Goal: Information Seeking & Learning: Check status

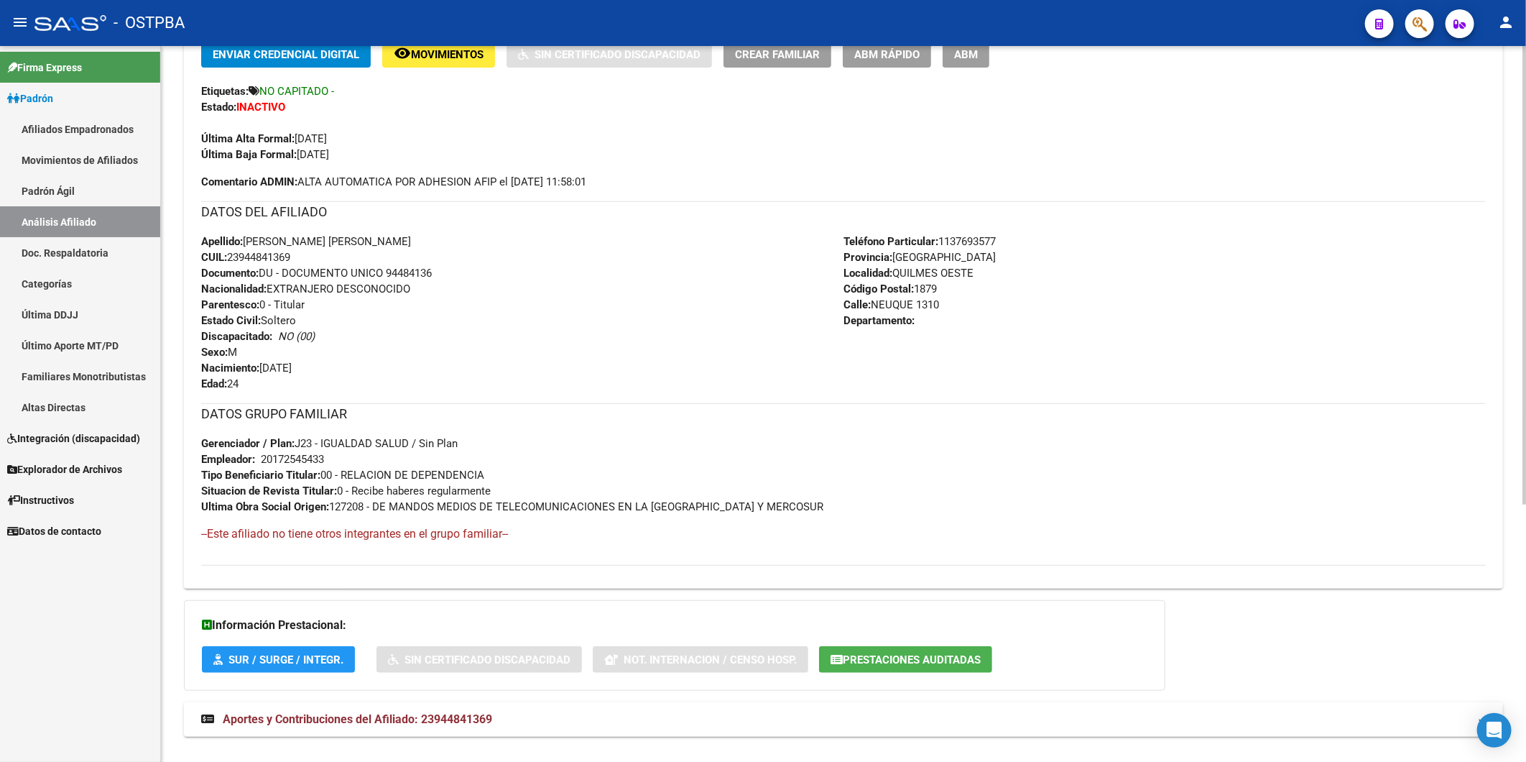
scroll to position [399, 0]
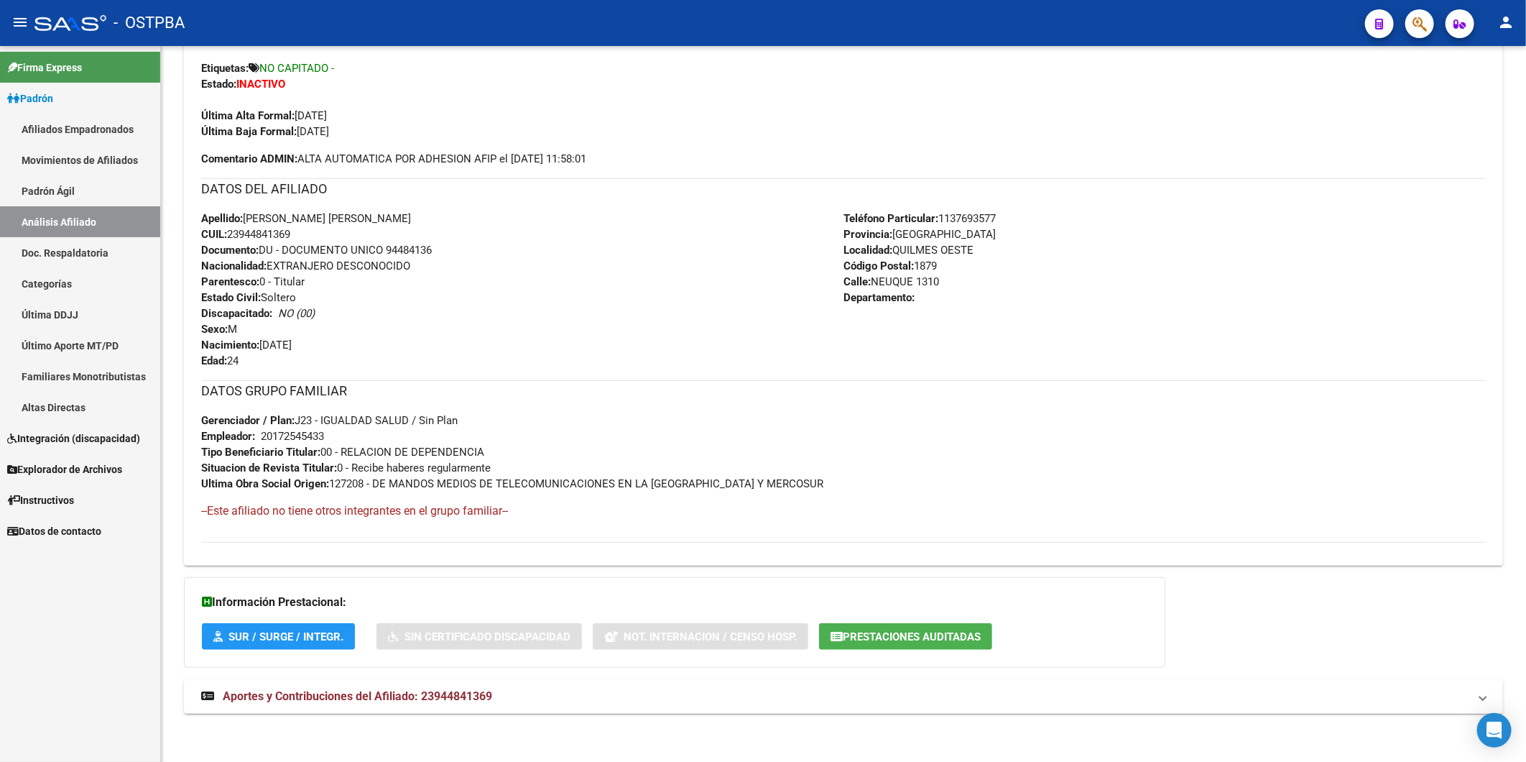
click at [52, 404] on link "Altas Directas" at bounding box center [80, 407] width 160 height 31
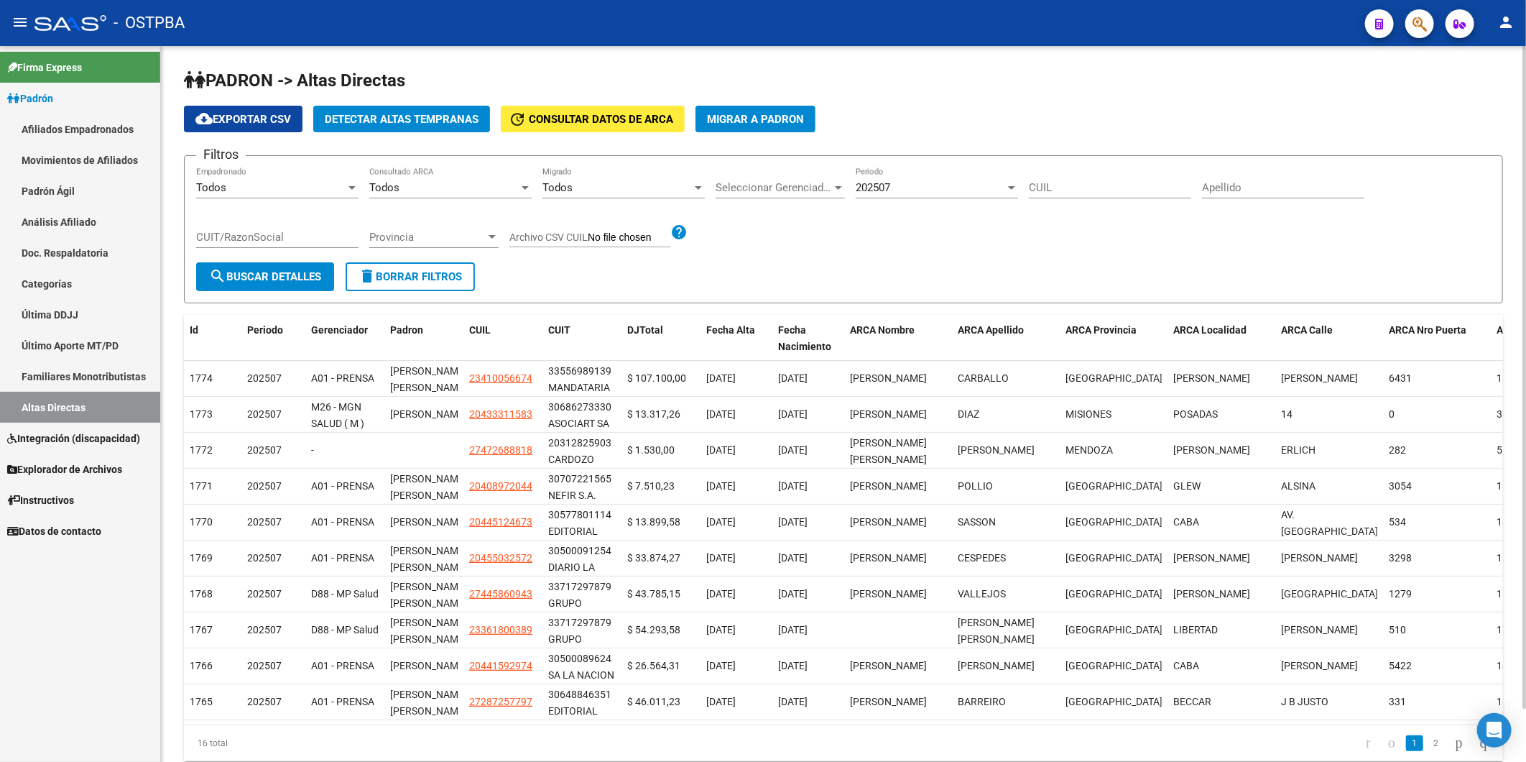
click at [424, 119] on span "Detectar Altas Tempranas" at bounding box center [402, 119] width 154 height 13
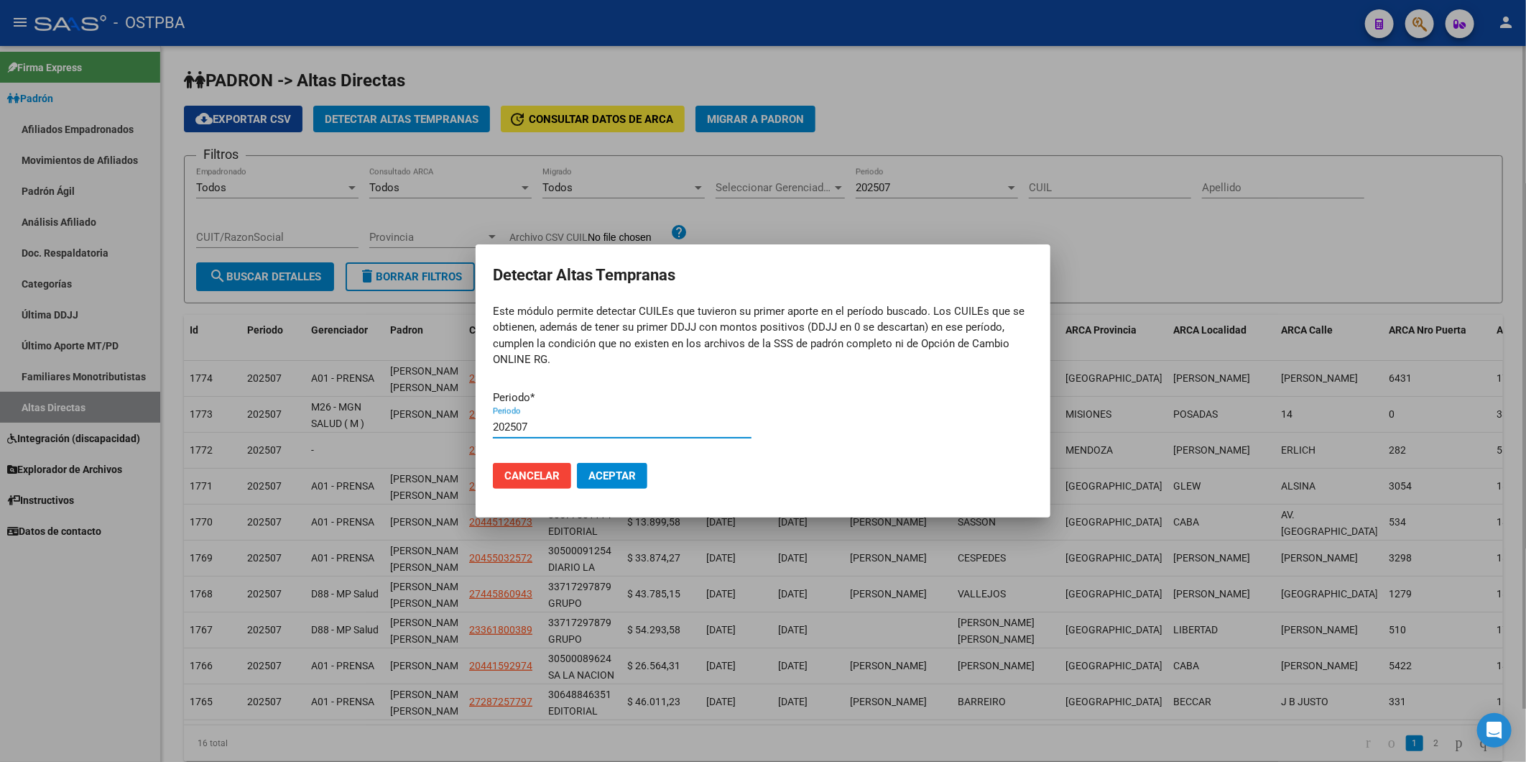
type input "202507"
click at [577, 463] on button "Aceptar" at bounding box center [612, 476] width 70 height 26
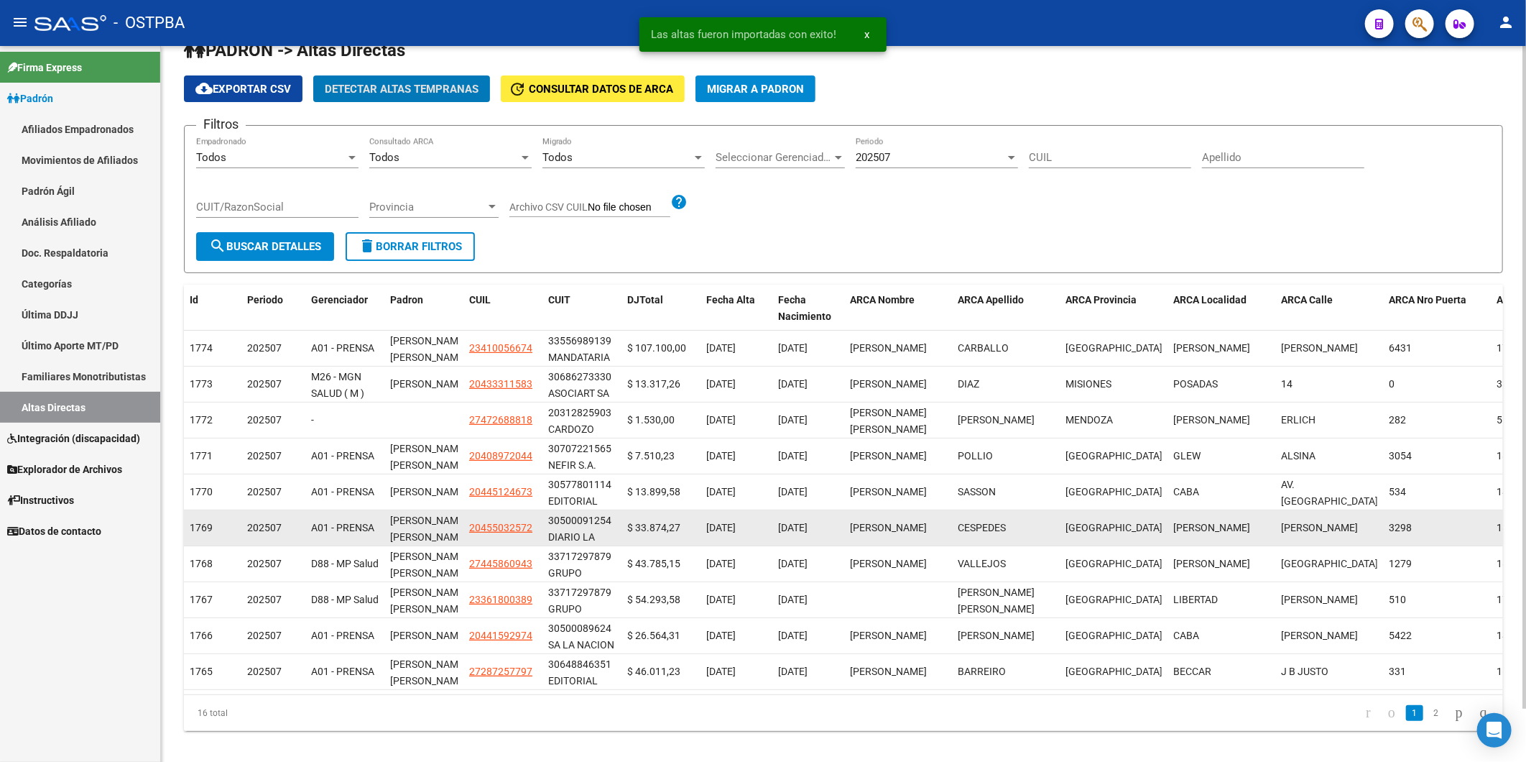
scroll to position [57, 0]
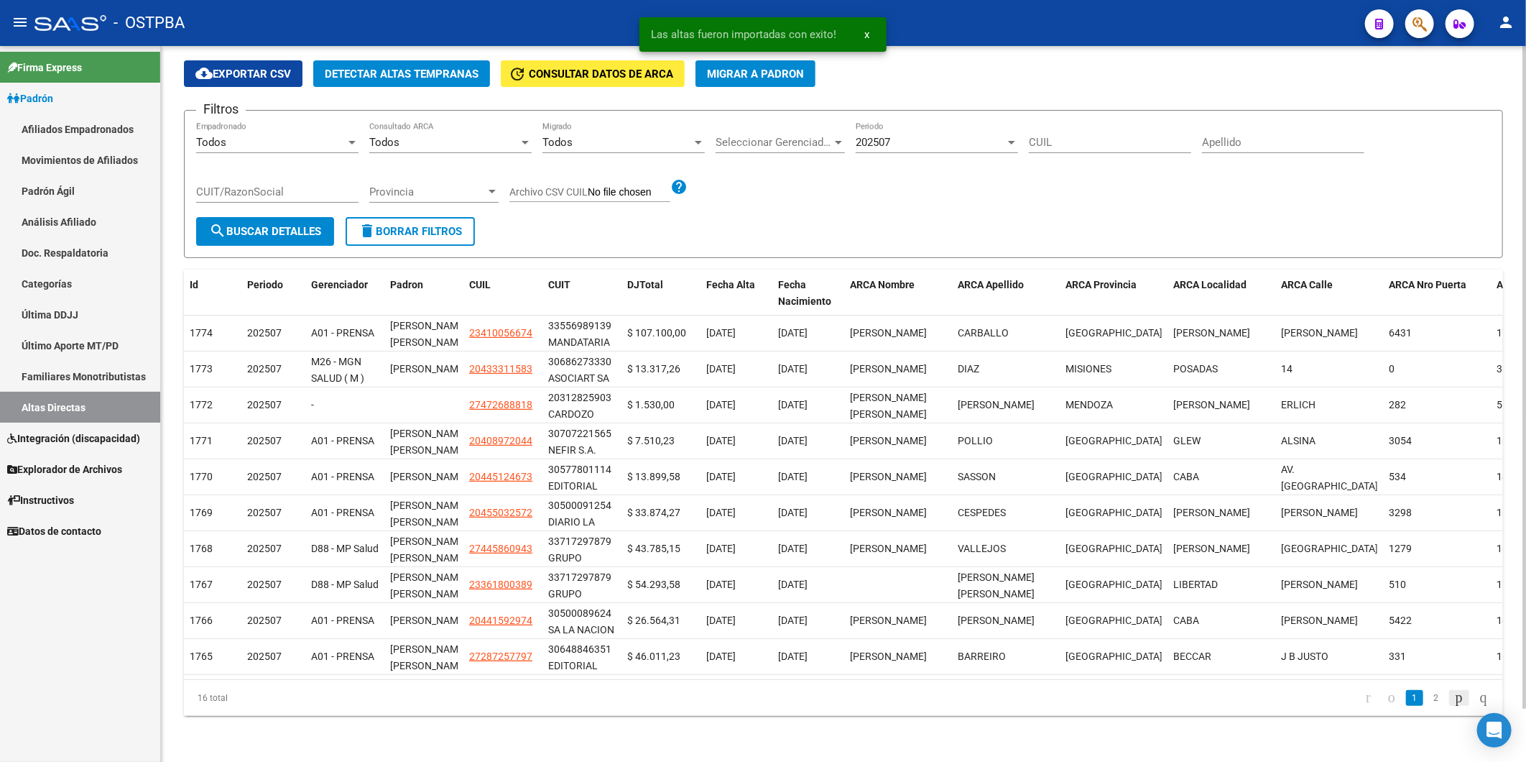
click at [1454, 697] on icon "go to next page" at bounding box center [1459, 696] width 11 height 17
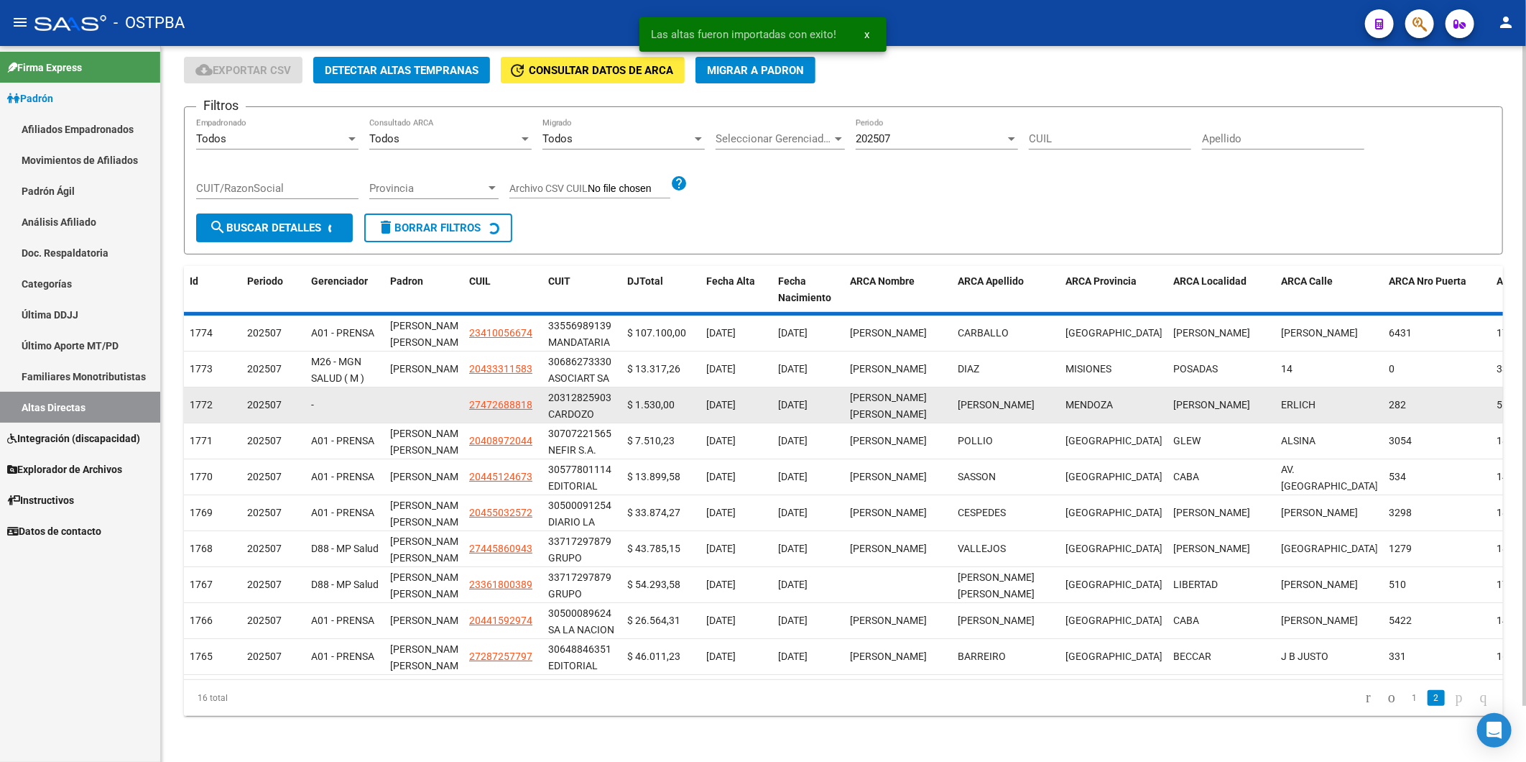
scroll to position [0, 0]
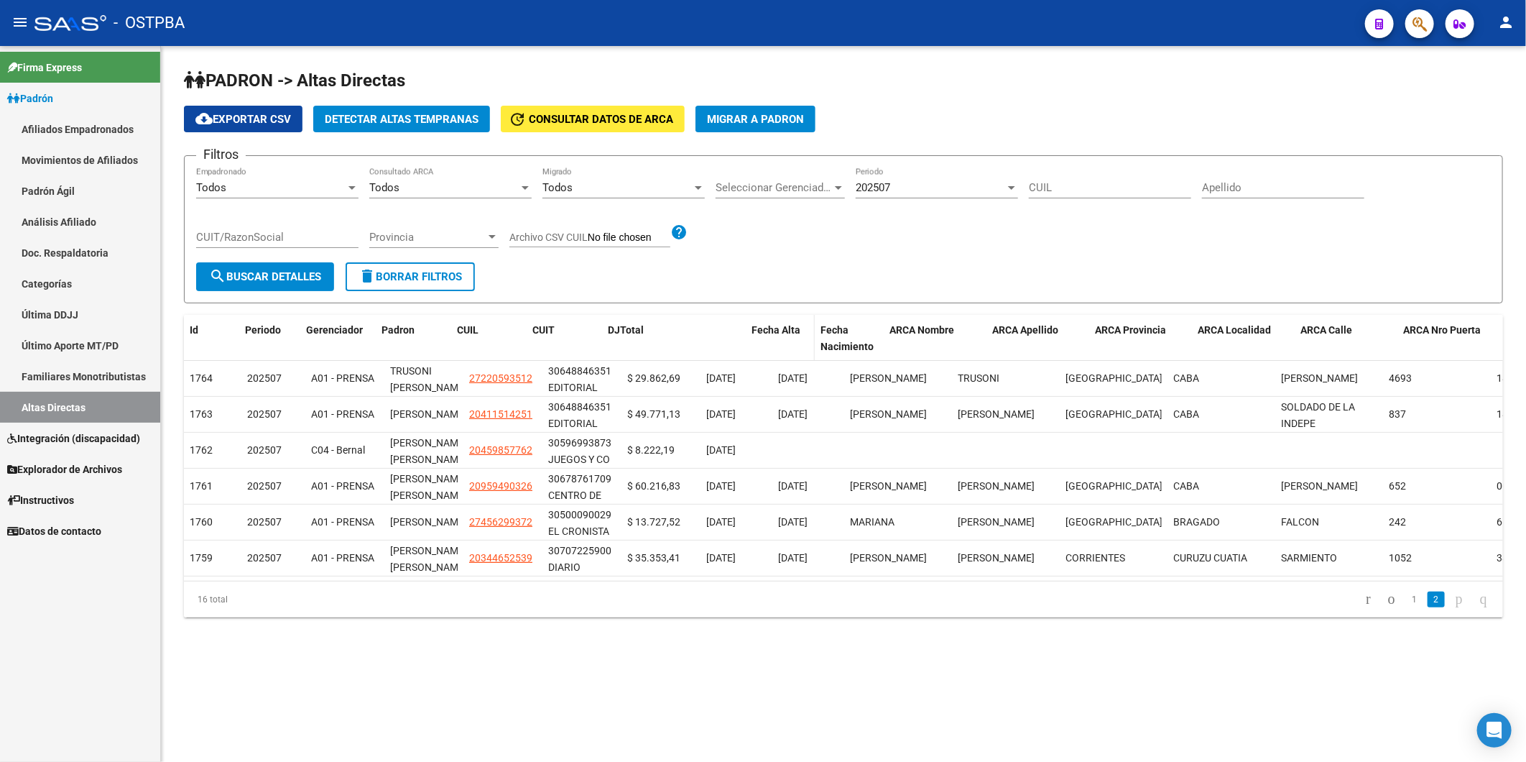
drag, startPoint x: 699, startPoint y: 338, endPoint x: 778, endPoint y: 349, distance: 80.5
click at [778, 349] on div "Id Periodo Gerenciador Padron CUIL CUIT DJTotal Fecha Alta Fecha Nacimiento ARC…" at bounding box center [945, 338] width 1523 height 47
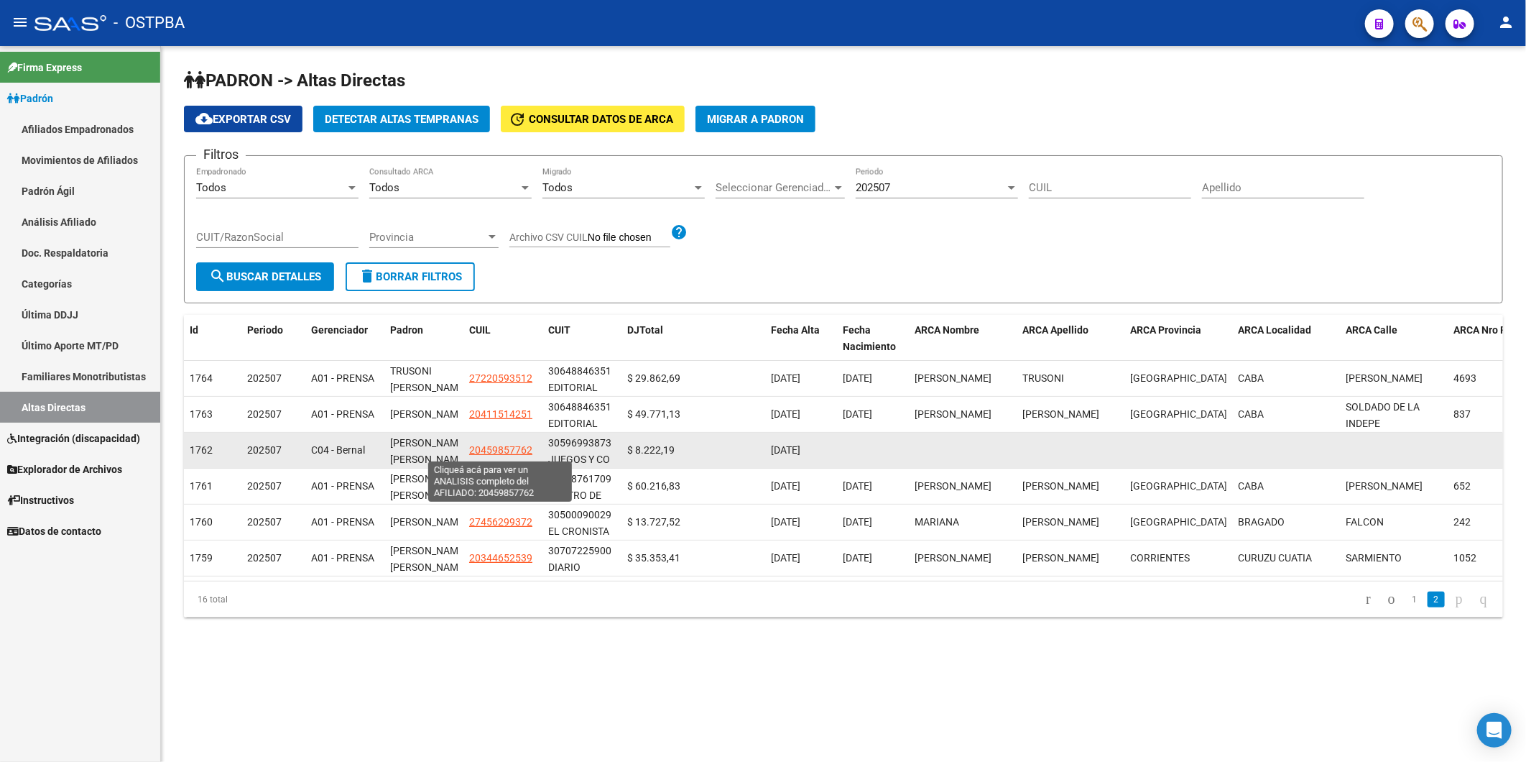
click at [507, 447] on span "20459857762" at bounding box center [500, 449] width 63 height 11
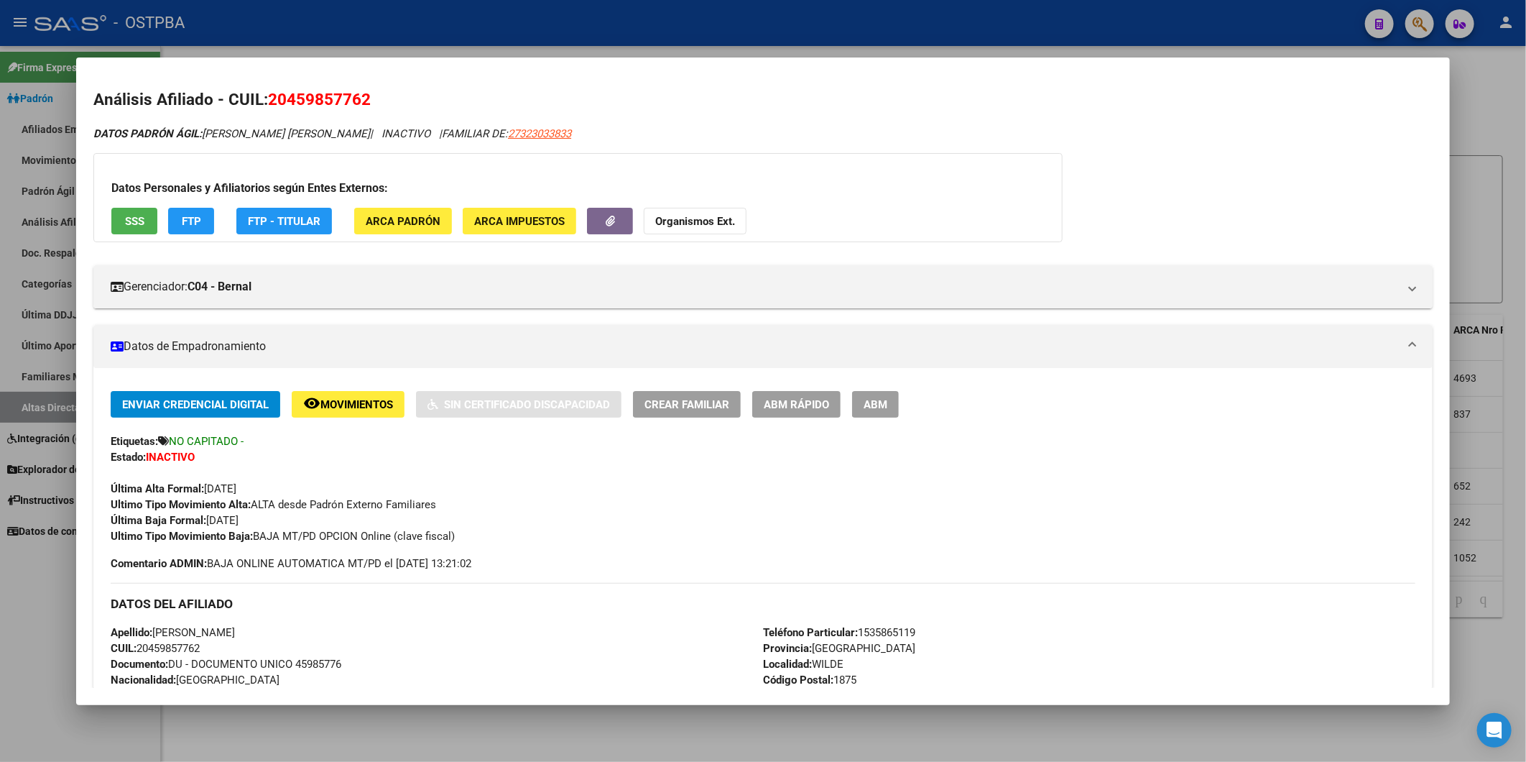
click at [1492, 92] on div at bounding box center [763, 381] width 1526 height 762
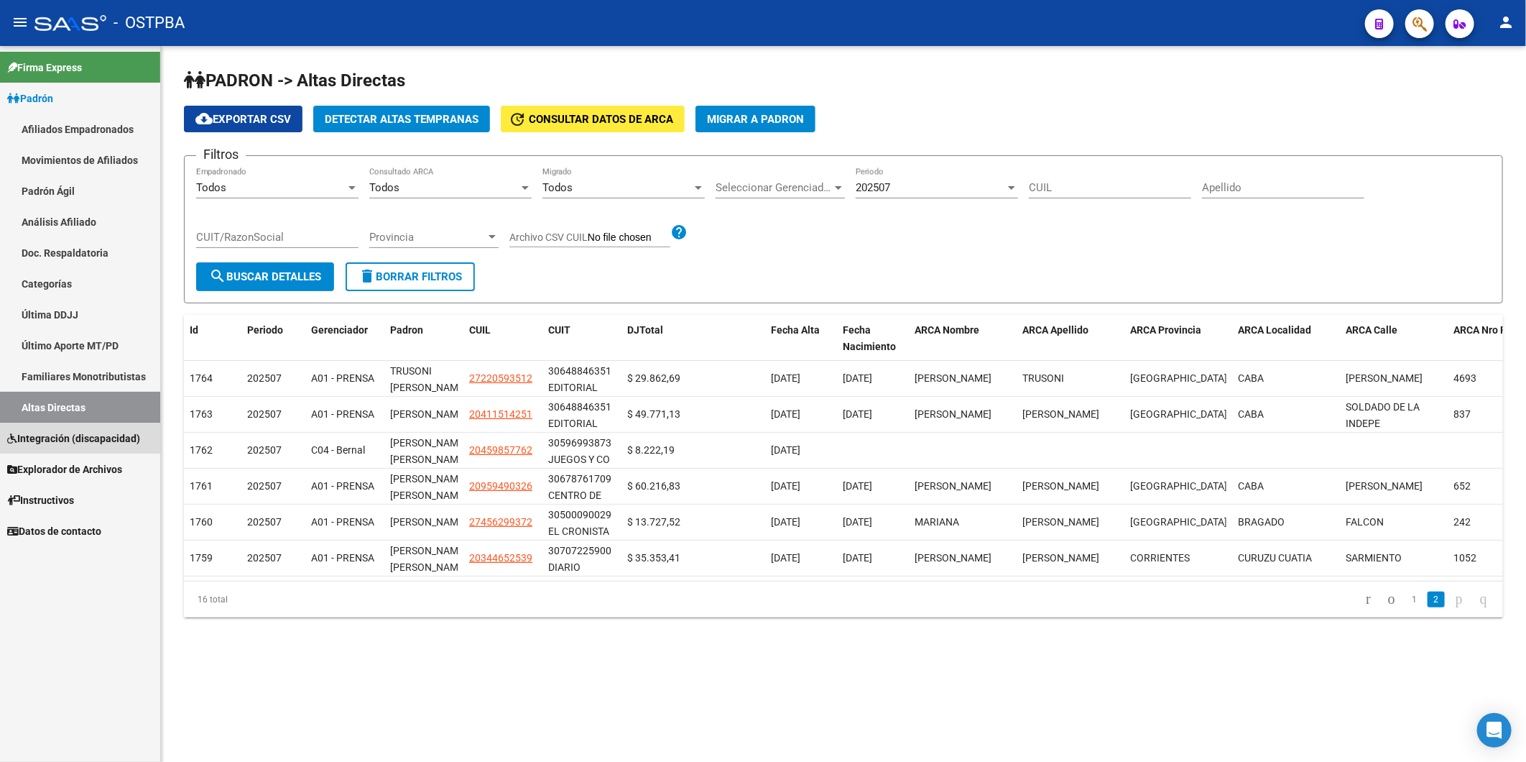
click at [4, 443] on link "Integración (discapacidad)" at bounding box center [80, 438] width 160 height 31
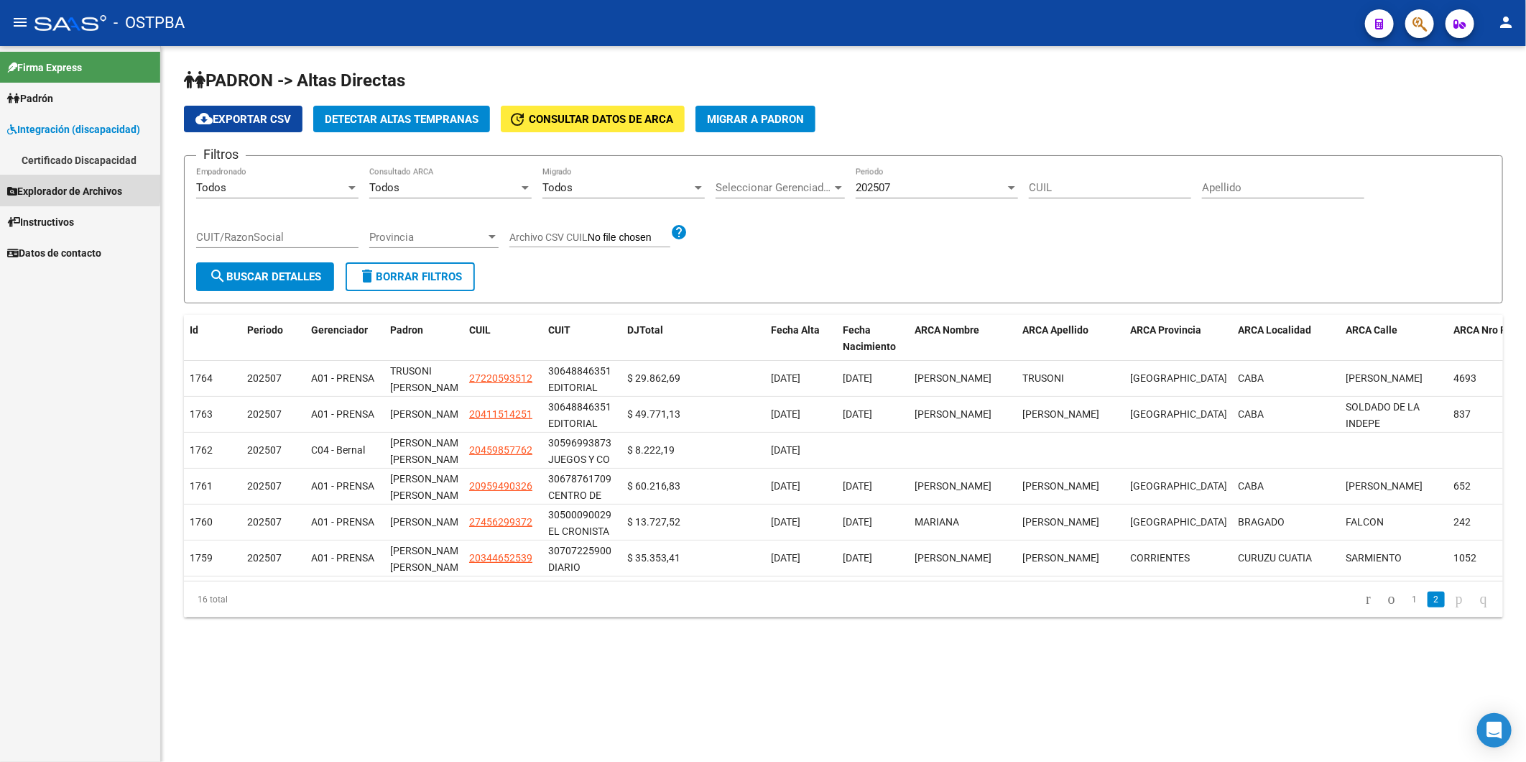
click at [3, 188] on link "Explorador de Archivos" at bounding box center [80, 190] width 160 height 31
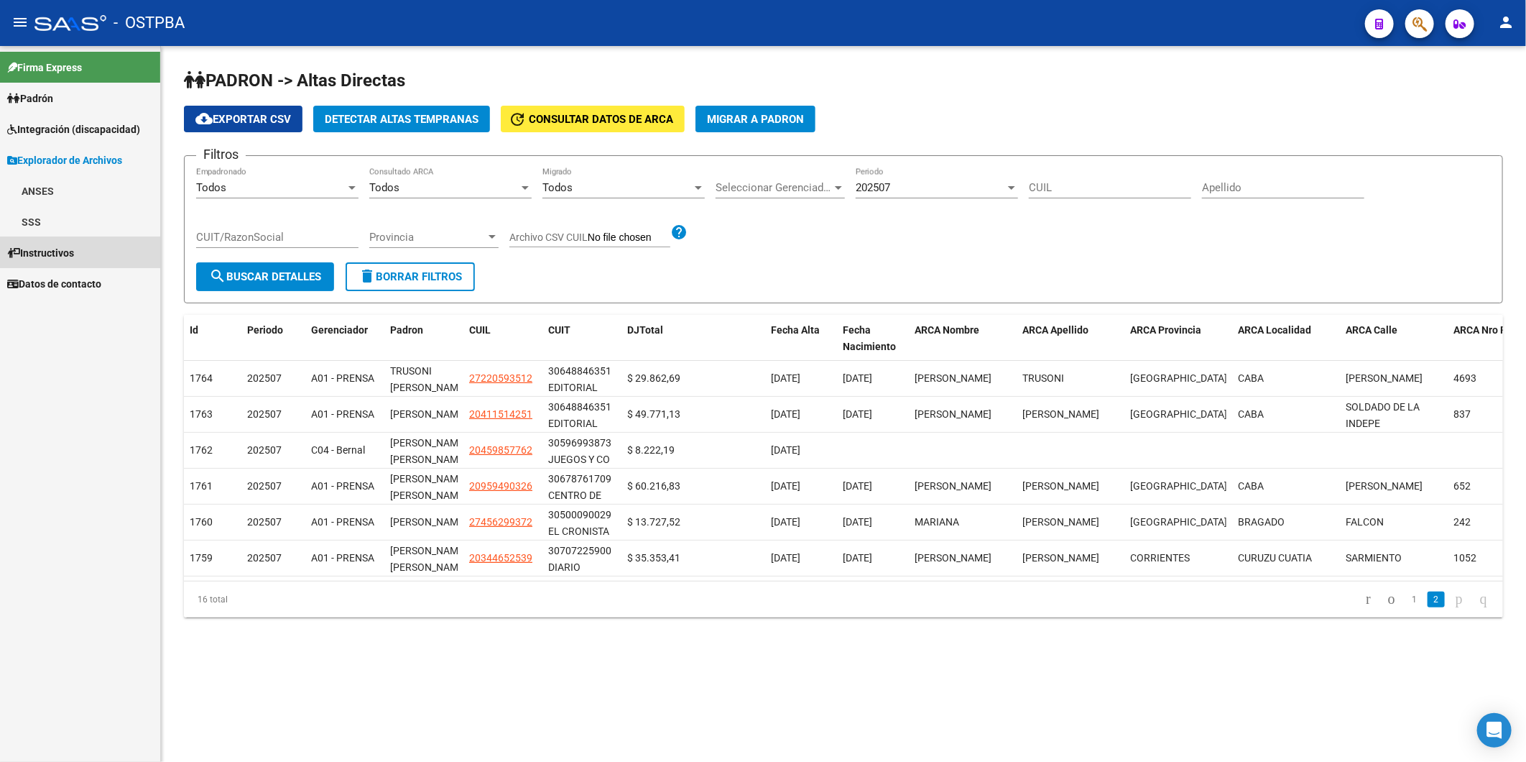
click at [17, 249] on icon at bounding box center [13, 253] width 13 height 10
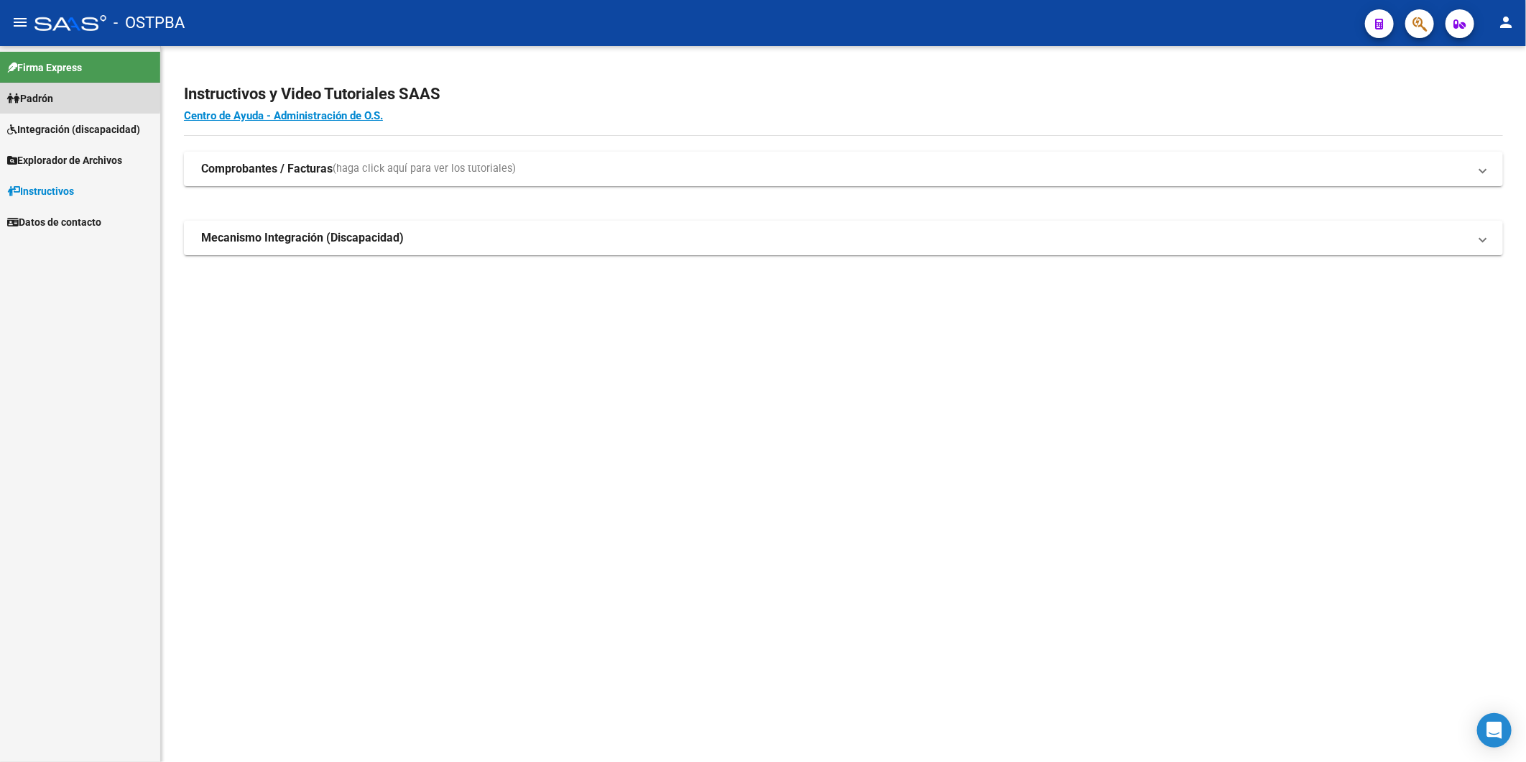
click at [16, 97] on icon at bounding box center [13, 98] width 13 height 10
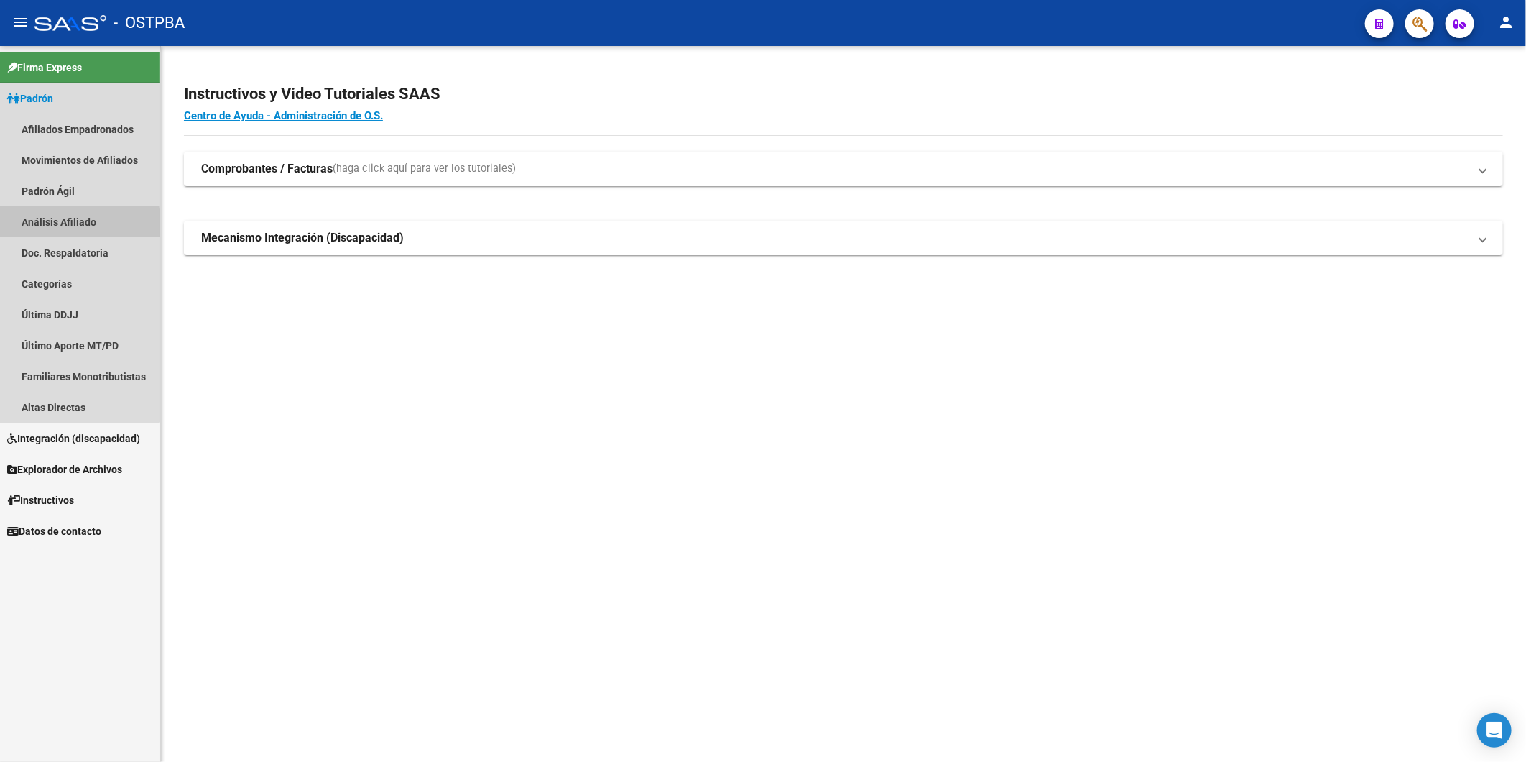
click at [51, 226] on link "Análisis Afiliado" at bounding box center [80, 221] width 160 height 31
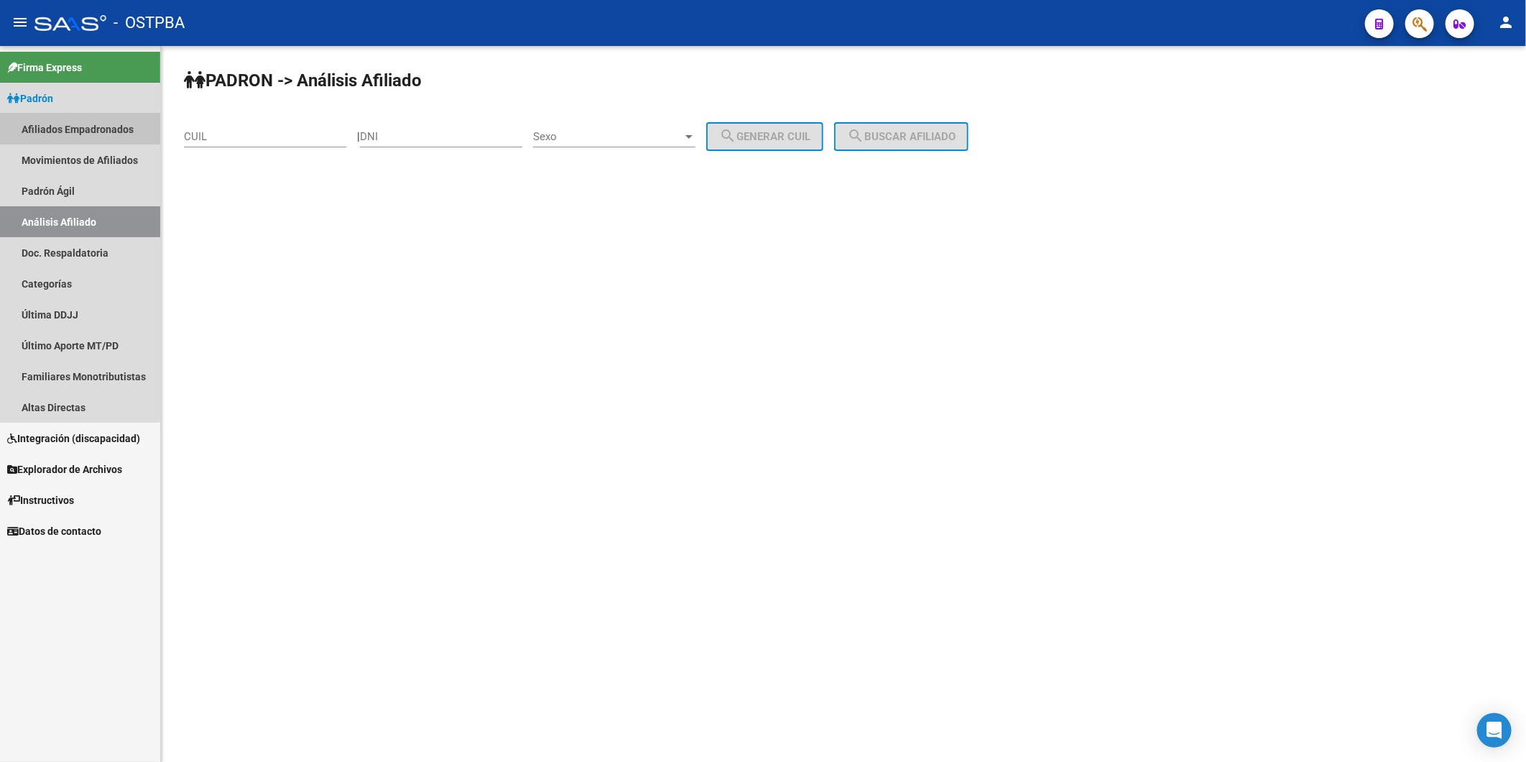
click at [50, 127] on link "Afiliados Empadronados" at bounding box center [80, 129] width 160 height 31
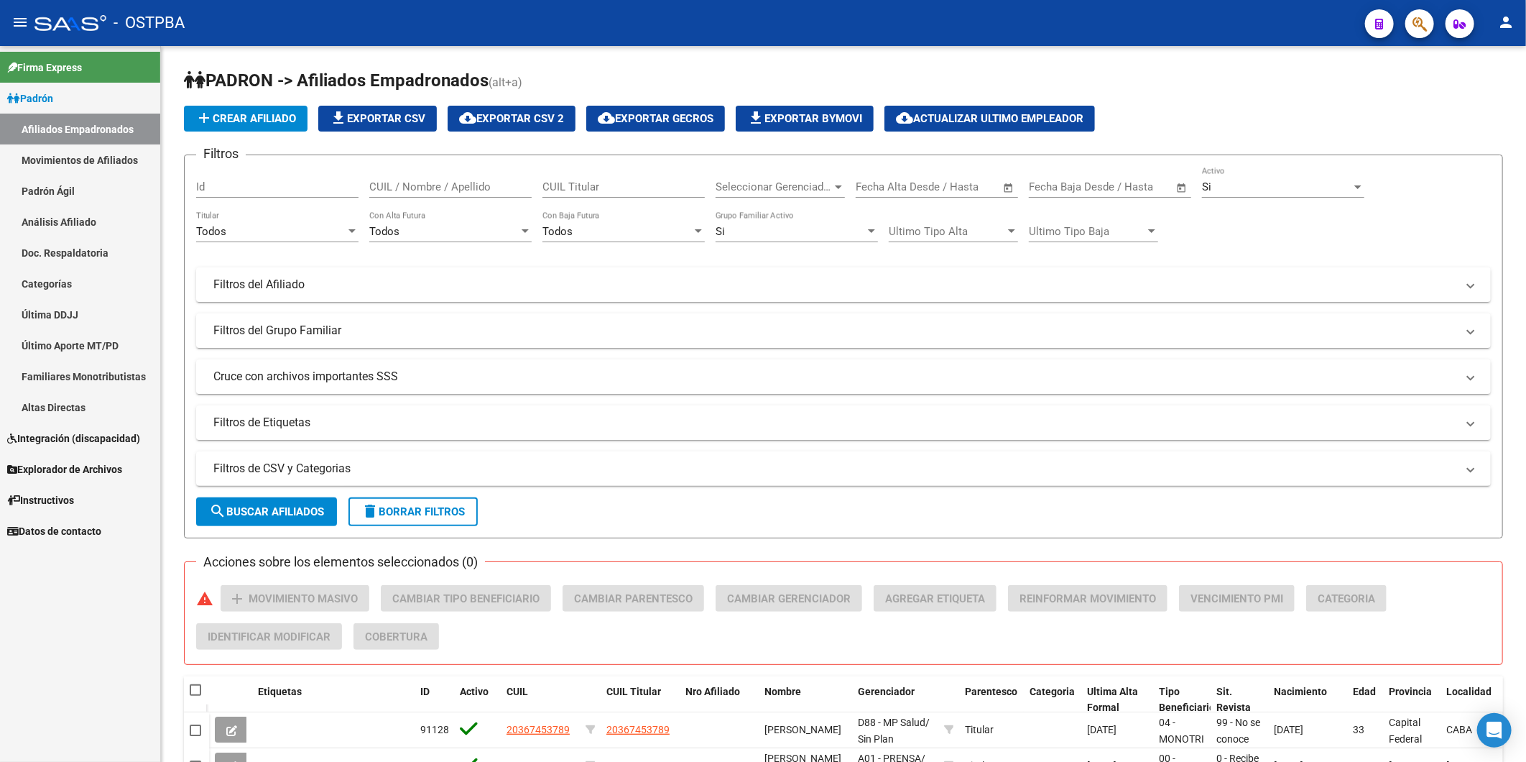
click at [31, 400] on link "Altas Directas" at bounding box center [80, 407] width 160 height 31
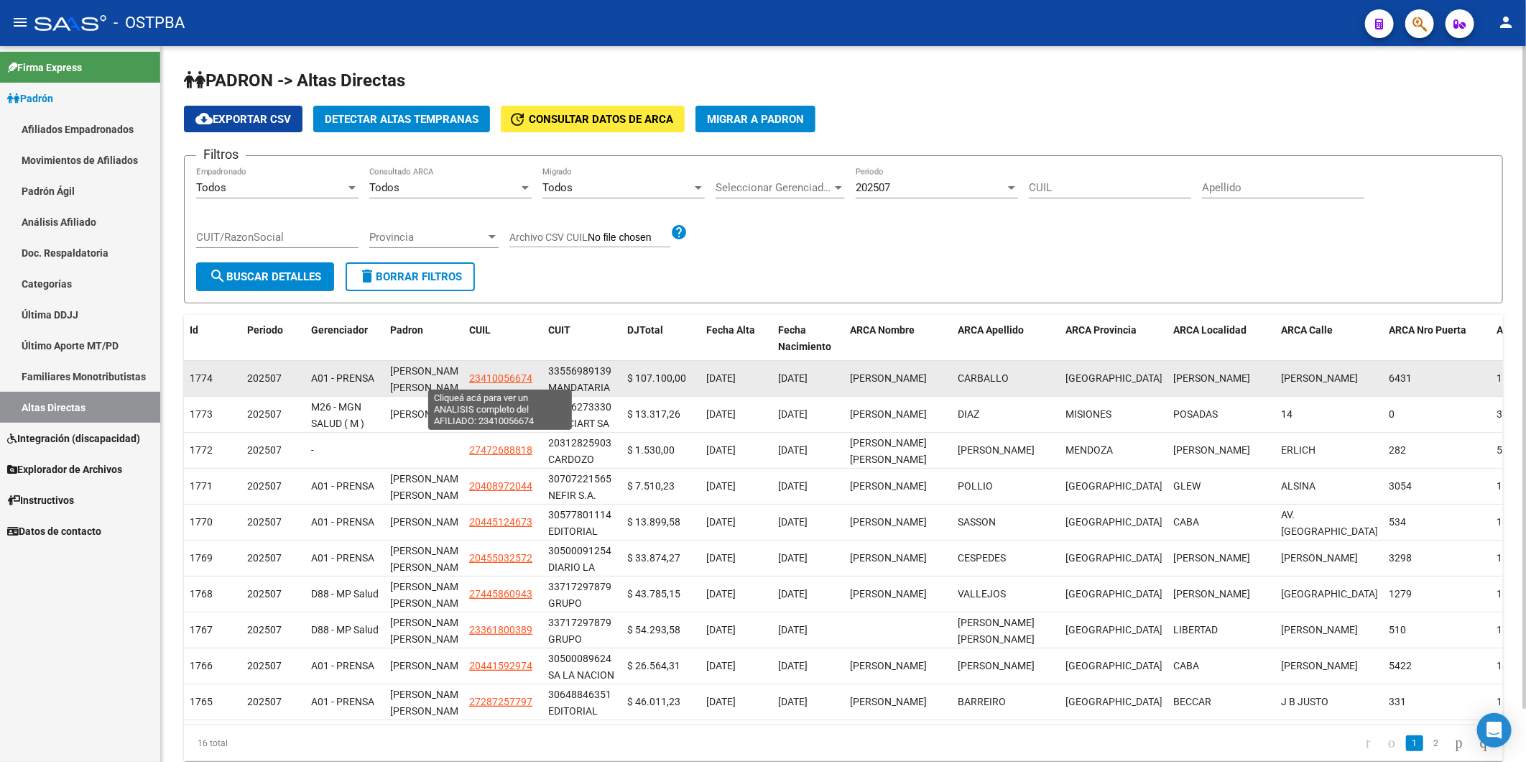
click at [492, 381] on span "23410056674" at bounding box center [500, 377] width 63 height 11
type textarea "23410056674"
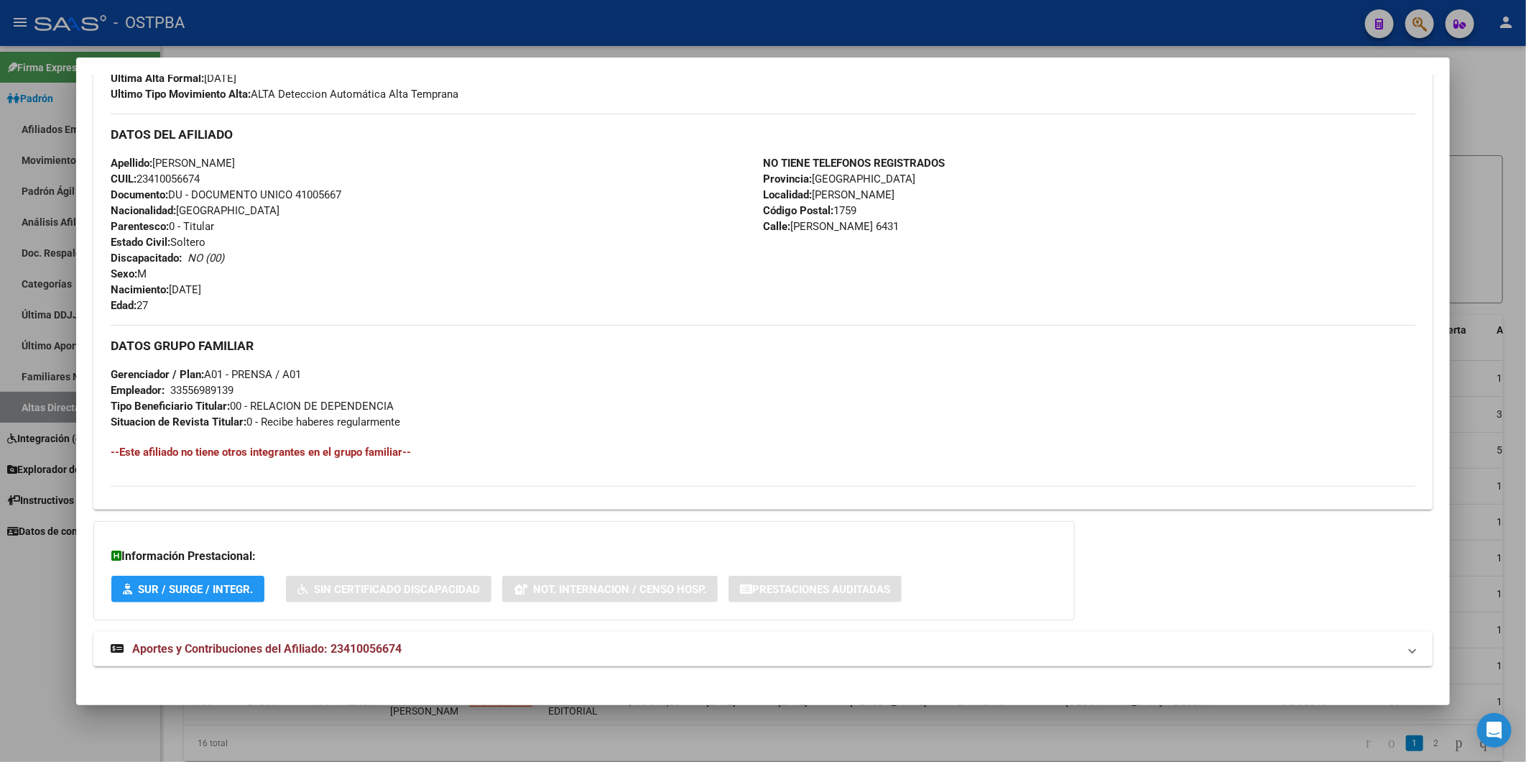
scroll to position [422, 0]
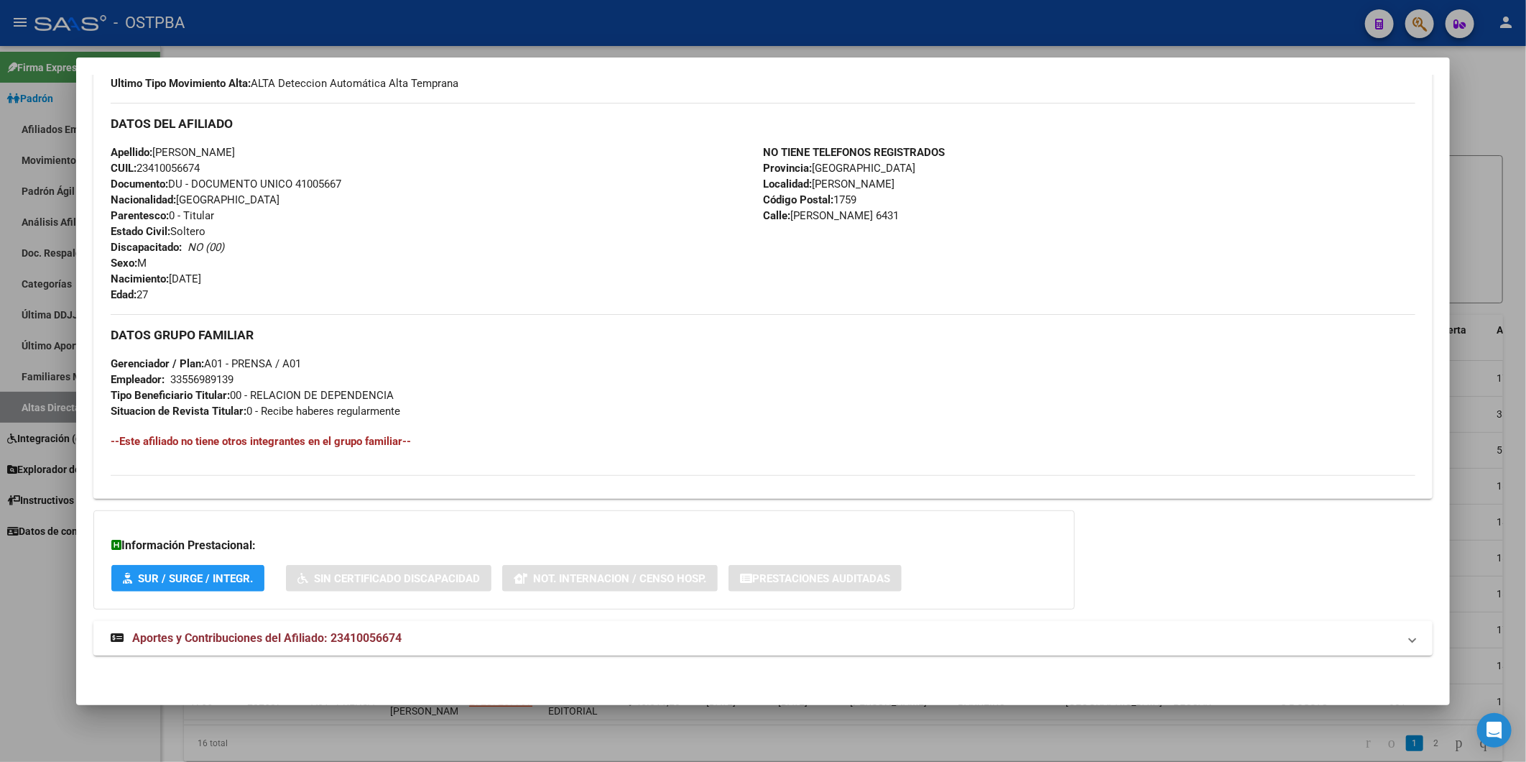
click at [381, 638] on span "Aportes y Contribuciones del Afiliado: 23410056674" at bounding box center [267, 638] width 270 height 14
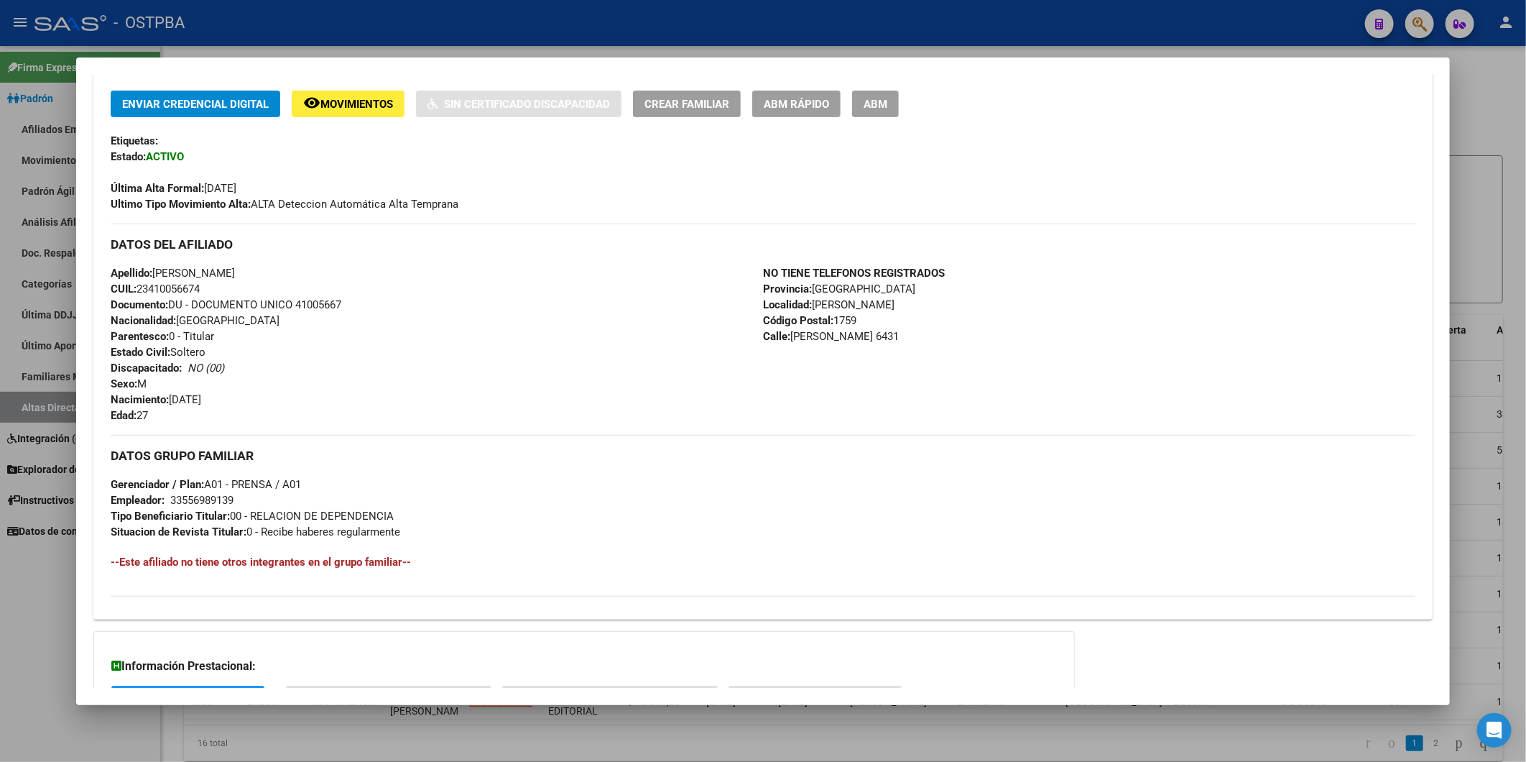
scroll to position [231, 0]
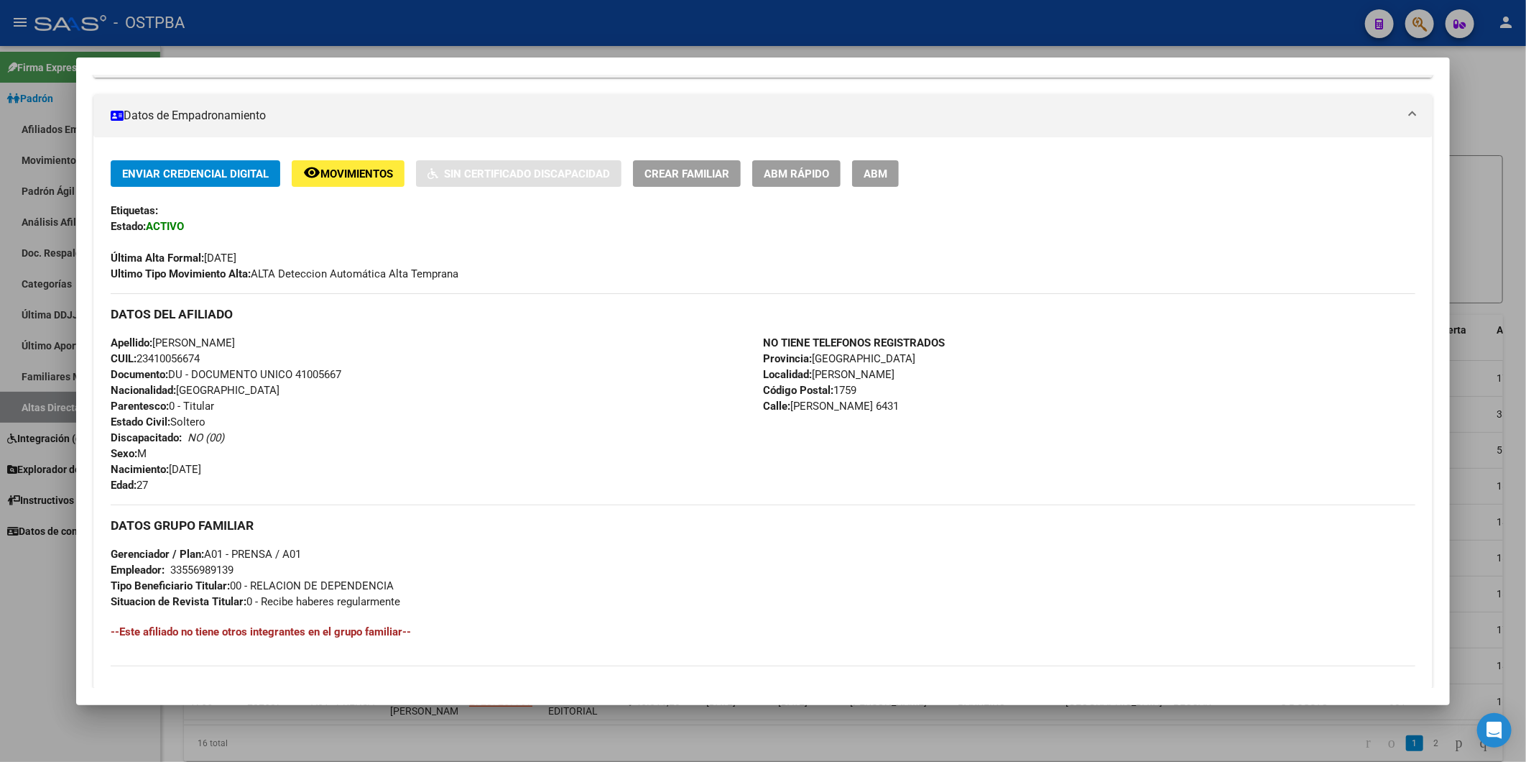
click at [1491, 96] on div at bounding box center [763, 381] width 1526 height 762
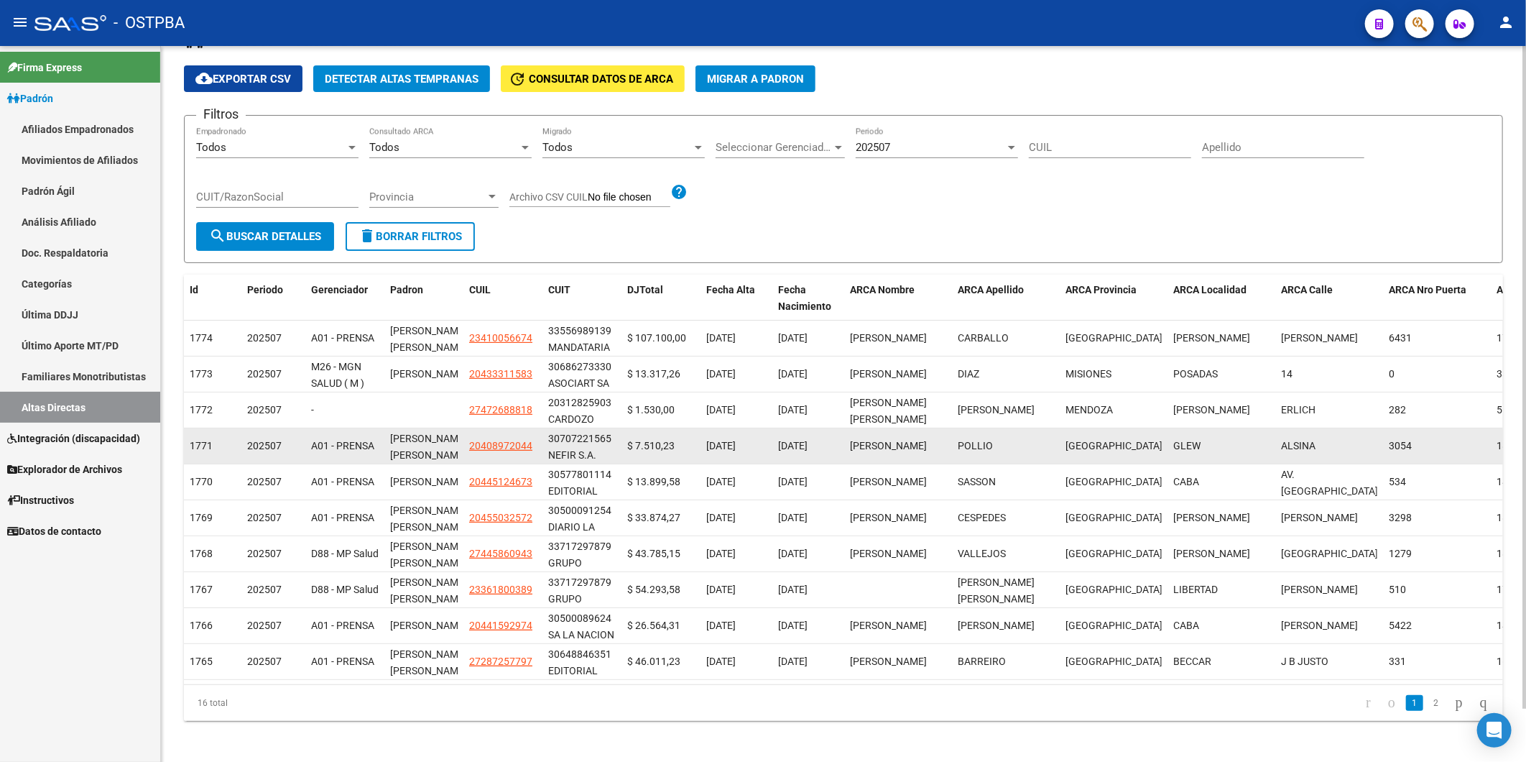
scroll to position [57, 0]
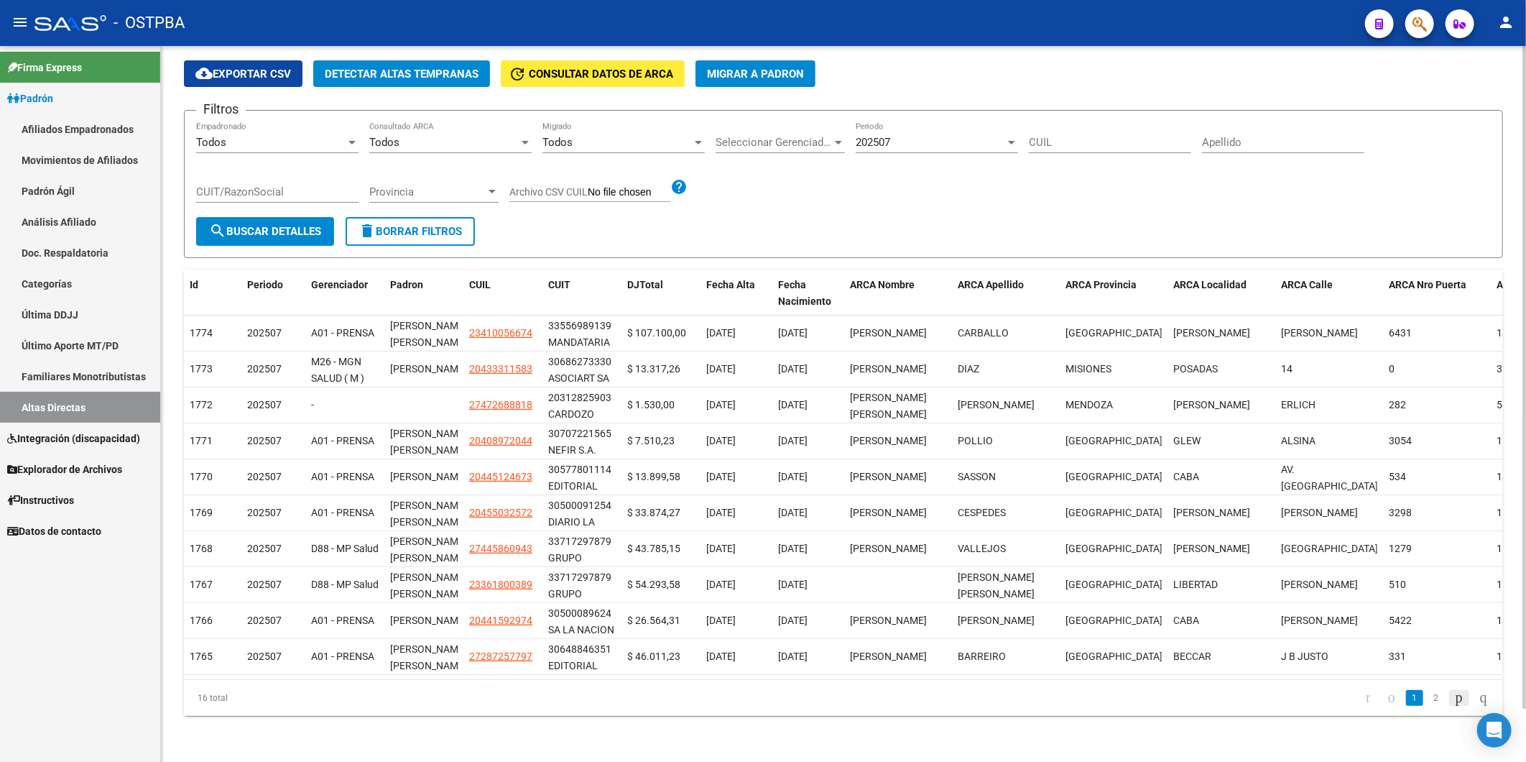
click at [1454, 697] on icon "go to next page" at bounding box center [1459, 696] width 11 height 17
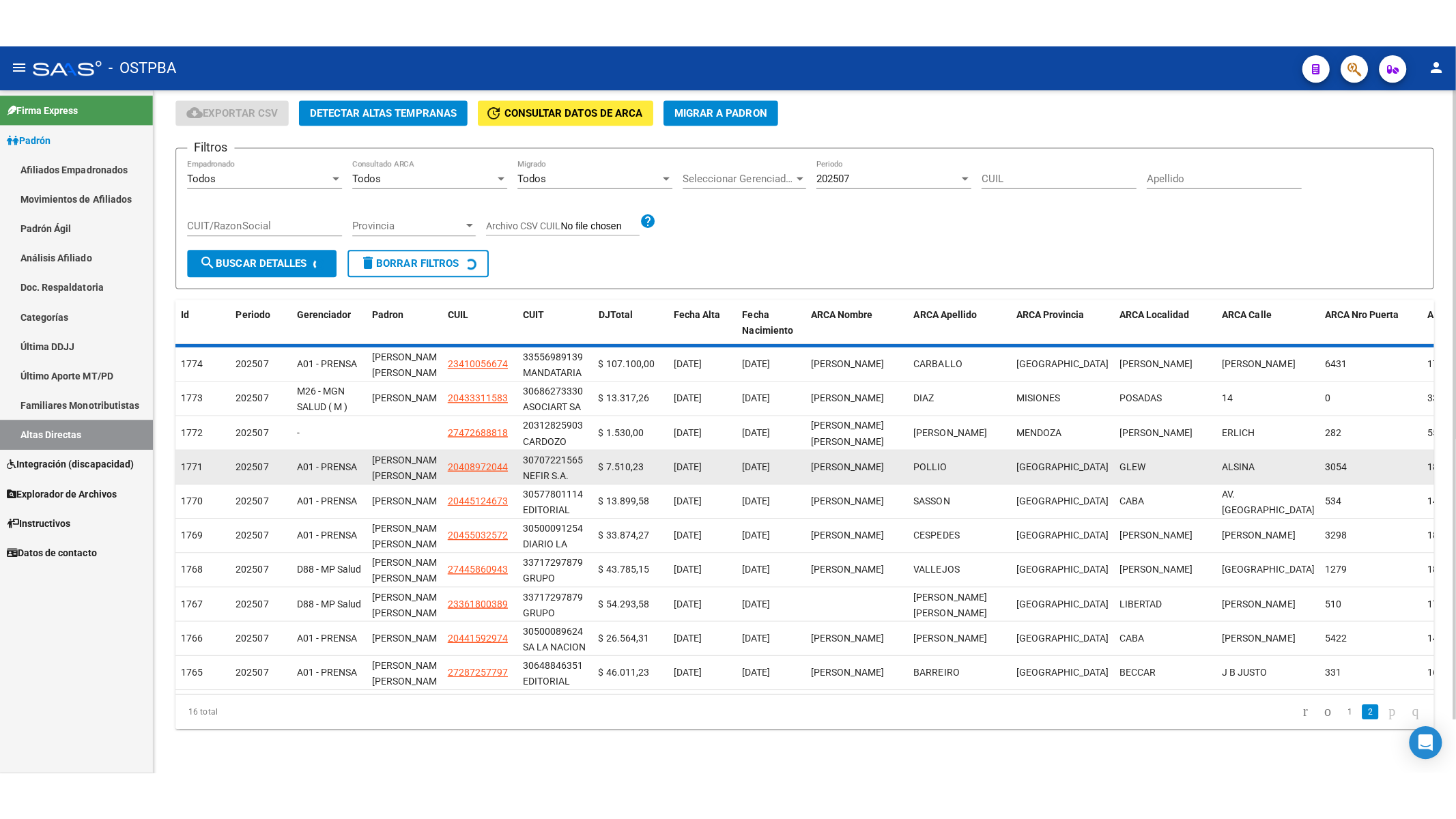
scroll to position [0, 0]
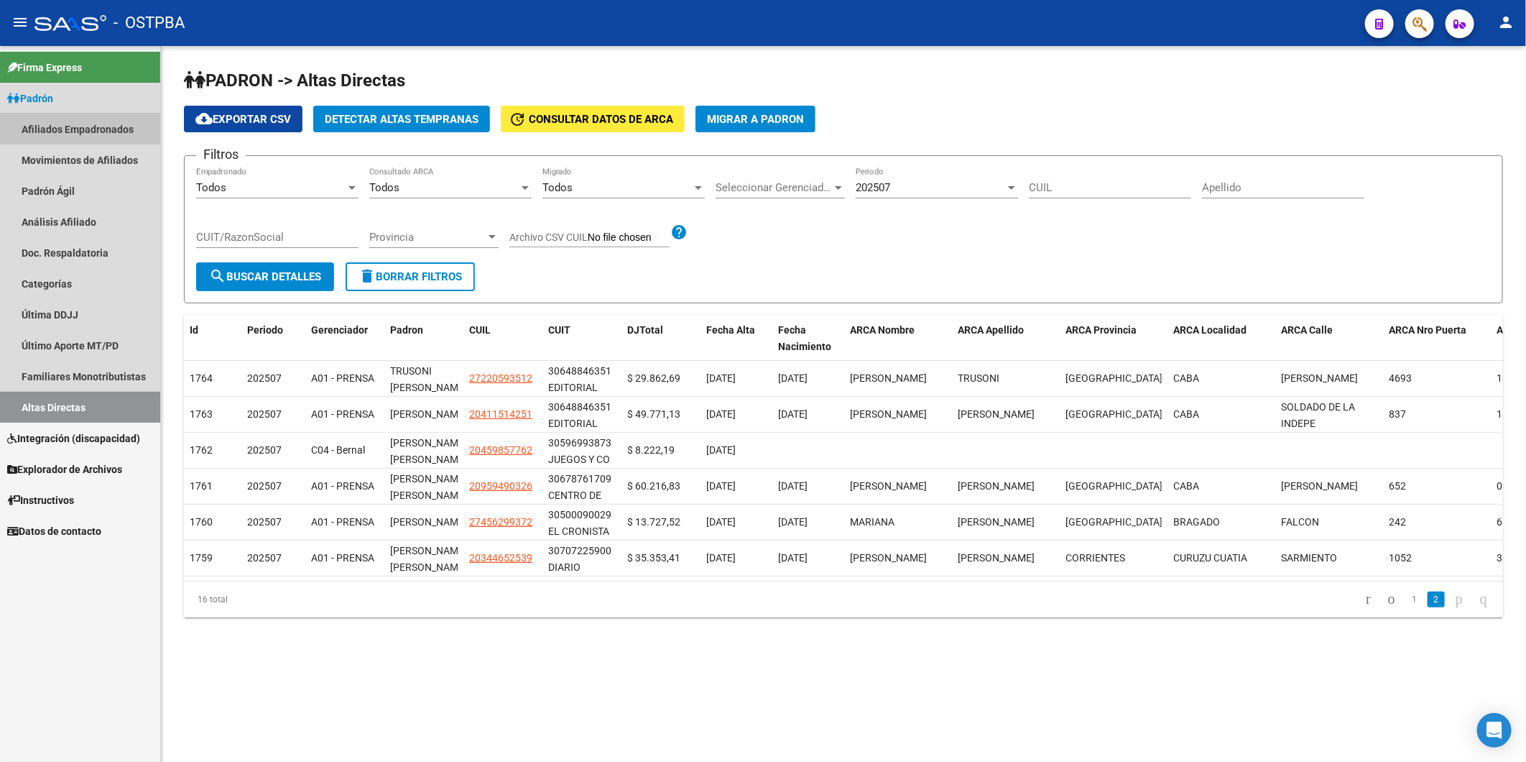
click at [49, 128] on link "Afiliados Empadronados" at bounding box center [80, 129] width 160 height 31
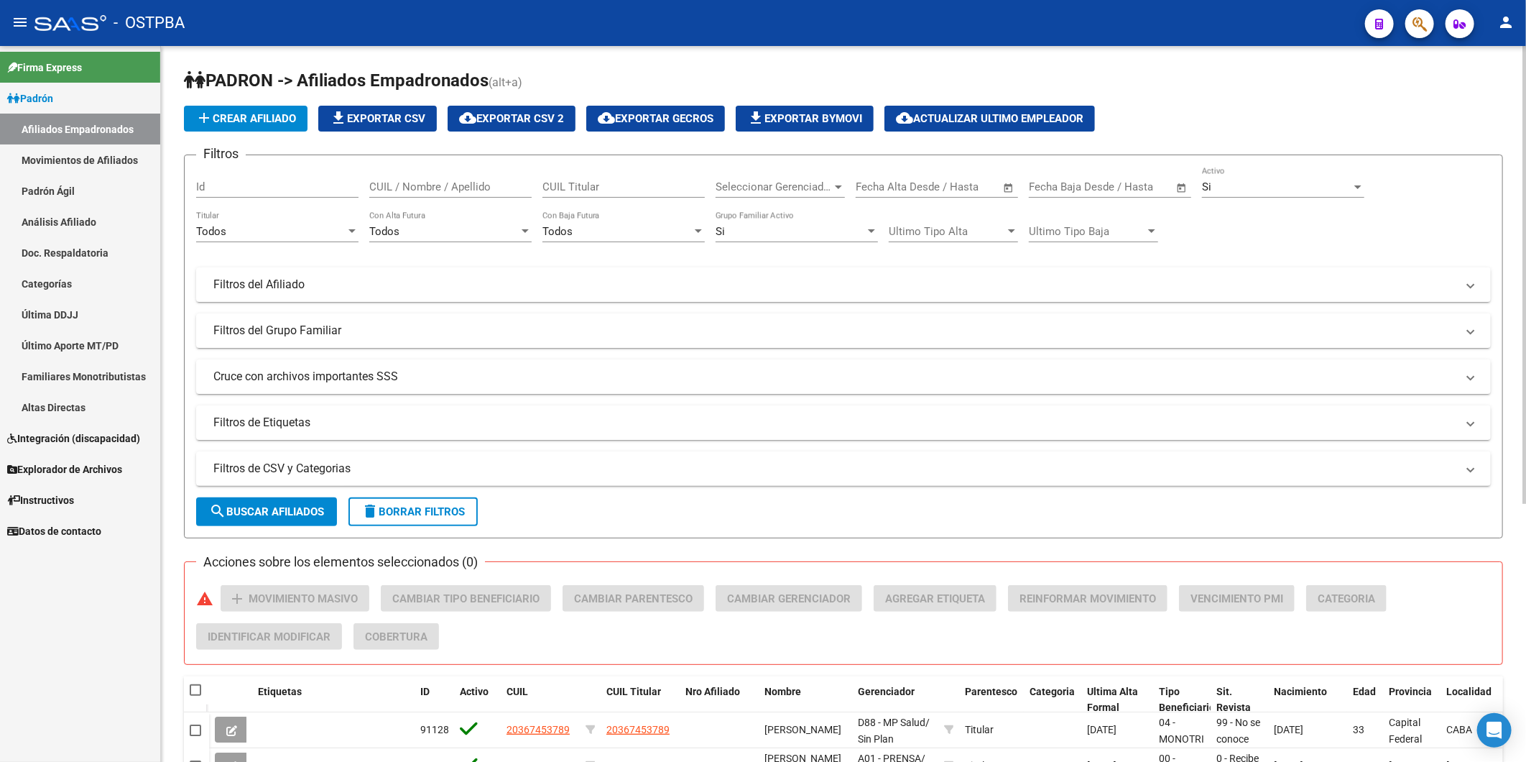
click at [1010, 489] on form "Filtros Id CUIL / Nombre / Apellido CUIL Titular Seleccionar Gerenciador Selecc…" at bounding box center [843, 347] width 1319 height 384
